Goal: Communication & Community: Answer question/provide support

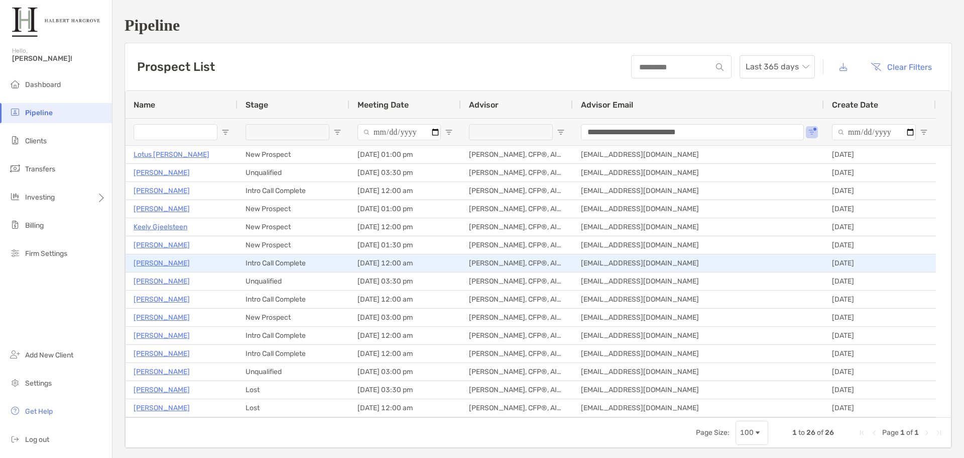
click at [161, 264] on p "[PERSON_NAME]" at bounding box center [162, 263] width 56 height 13
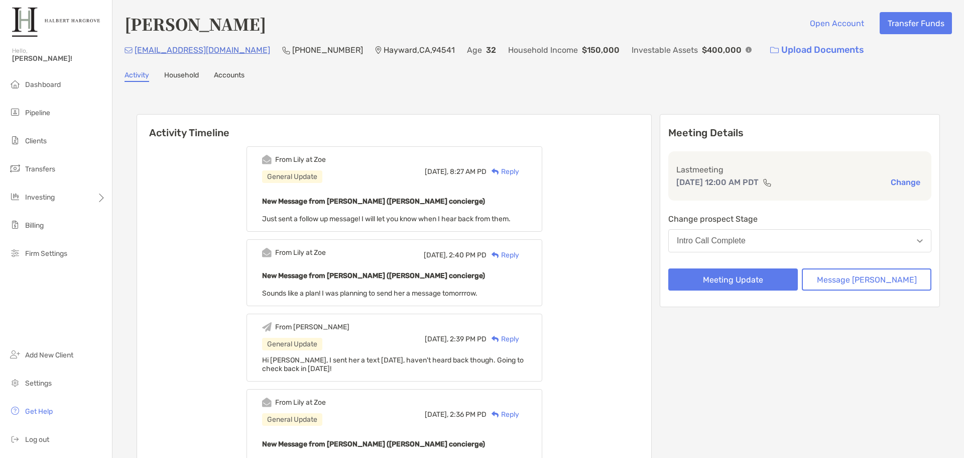
click at [519, 171] on div "Reply" at bounding box center [503, 171] width 33 height 11
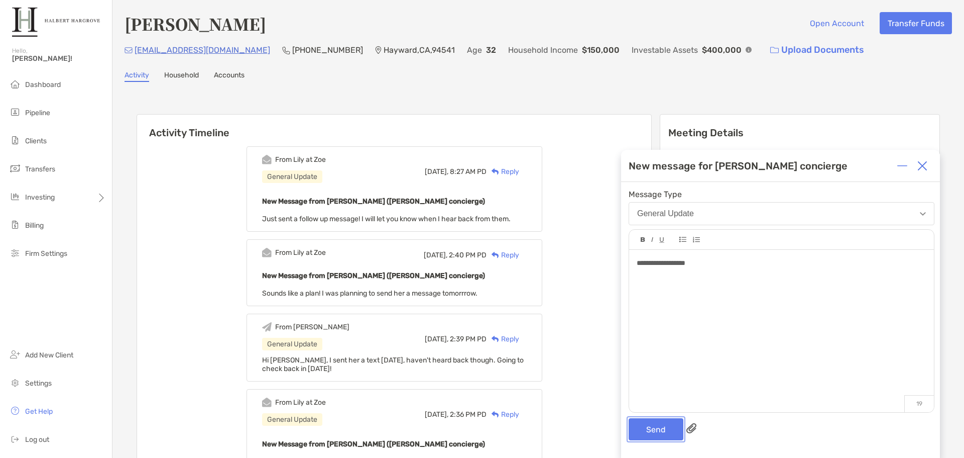
click at [666, 431] on button "Send" at bounding box center [656, 429] width 55 height 22
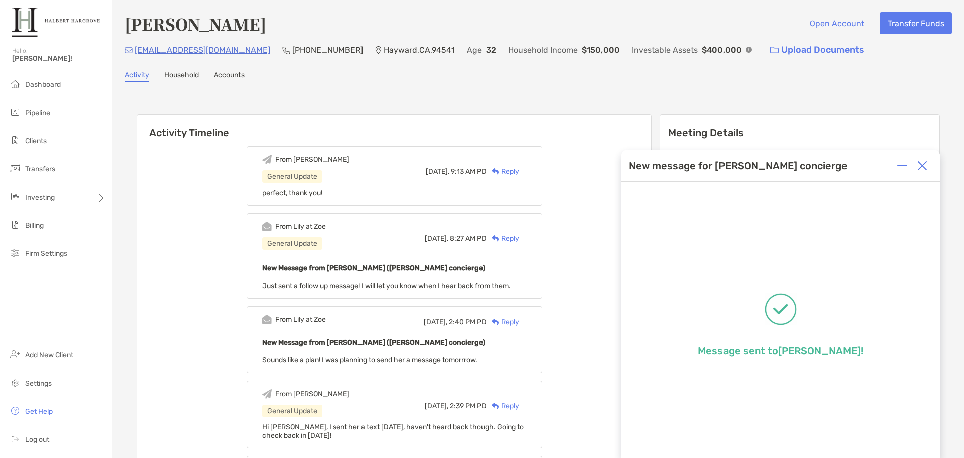
click at [916, 162] on div at bounding box center [923, 166] width 20 height 20
